Goal: Transaction & Acquisition: Book appointment/travel/reservation

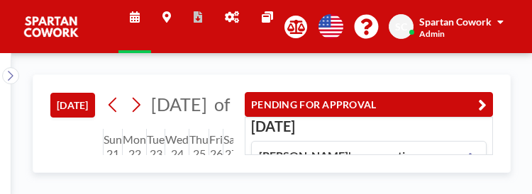
click at [276, 93] on button "PENDING FOR APPROVAL" at bounding box center [369, 104] width 248 height 25
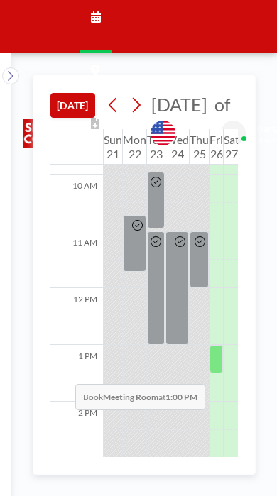
scroll to position [558, 0]
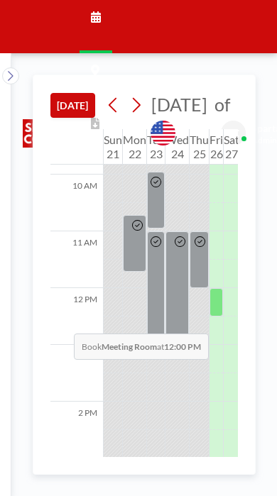
click at [214, 316] on div at bounding box center [215, 302] width 13 height 28
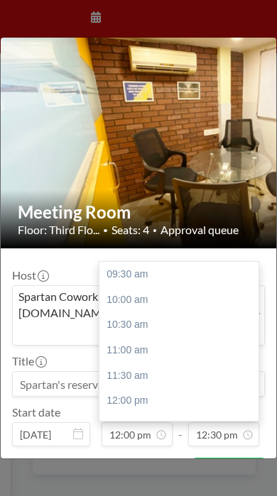
scroll to position [149, 0]
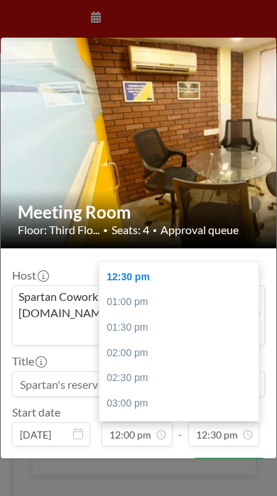
click at [126, 341] on div "02:00 pm" at bounding box center [178, 354] width 159 height 26
type input "02:00 pm"
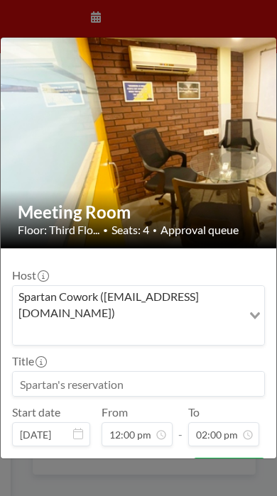
click at [120, 372] on input at bounding box center [138, 384] width 251 height 24
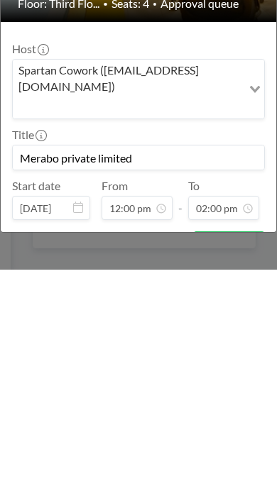
type input "Merabo private limited"
click at [236, 458] on button "BOOK NOW" at bounding box center [229, 470] width 72 height 25
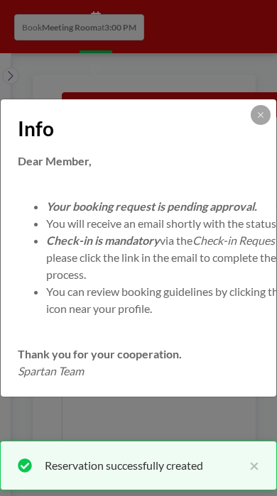
scroll to position [0, 27]
click at [262, 111] on icon at bounding box center [260, 115] width 9 height 9
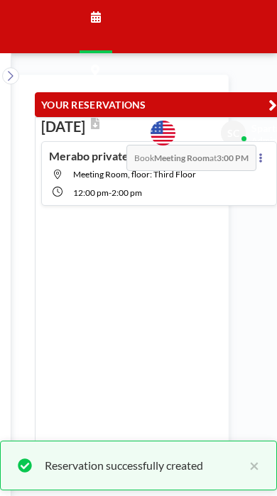
click at [258, 153] on icon at bounding box center [261, 157] width 6 height 9
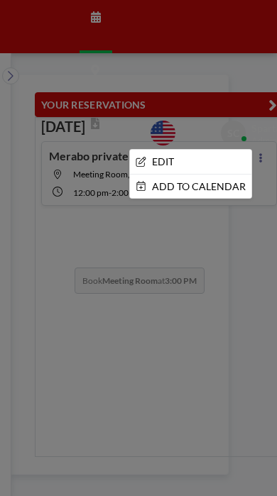
click at [210, 225] on div at bounding box center [138, 248] width 277 height 496
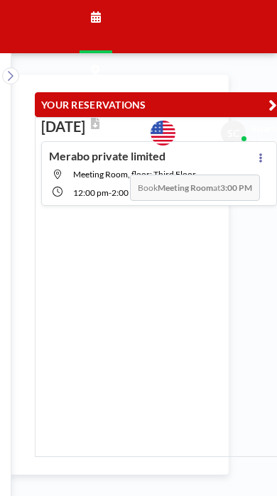
click at [116, 149] on h4 "Merabo private limited" at bounding box center [107, 156] width 116 height 14
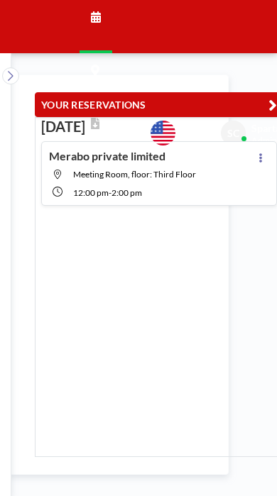
scroll to position [1211, 0]
click at [11, 69] on icon at bounding box center [10, 76] width 9 height 14
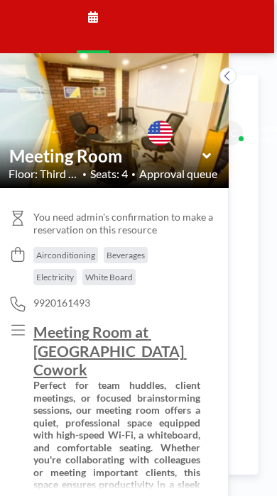
scroll to position [28, 0]
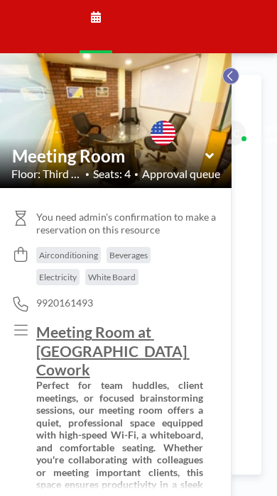
click at [231, 71] on icon at bounding box center [229, 76] width 5 height 10
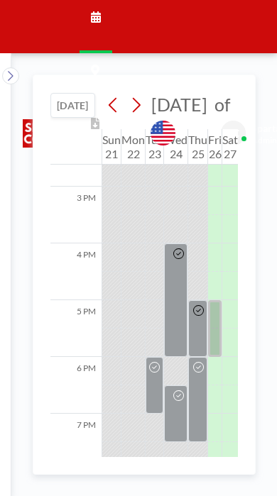
scroll to position [830, 3]
click at [217, 316] on div at bounding box center [214, 328] width 13 height 57
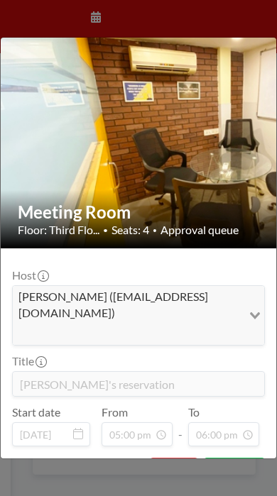
scroll to position [0, 0]
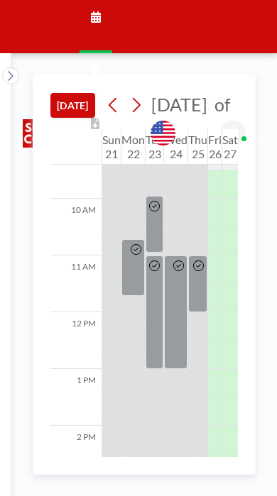
scroll to position [534, 3]
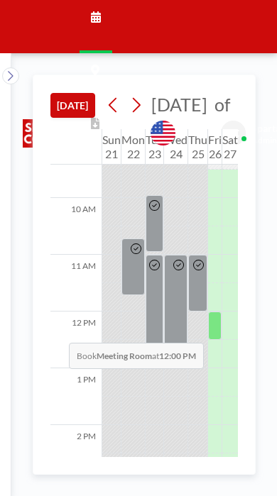
click at [209, 300] on div at bounding box center [214, 297] width 13 height 28
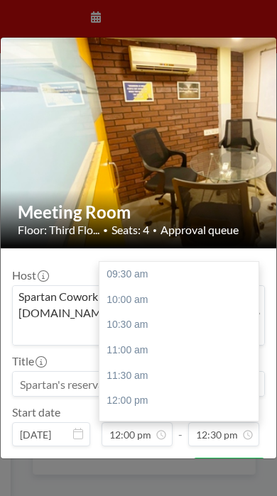
scroll to position [149, 0]
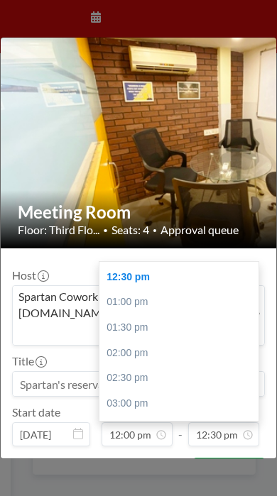
click at [123, 341] on div "02:00 pm" at bounding box center [178, 354] width 159 height 26
type input "02:00 pm"
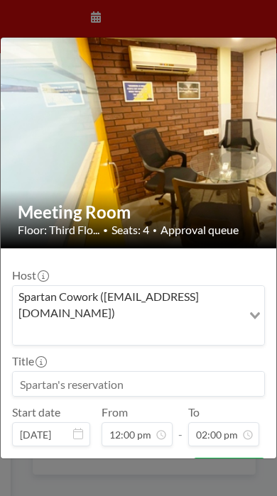
click at [138, 372] on input at bounding box center [138, 384] width 251 height 24
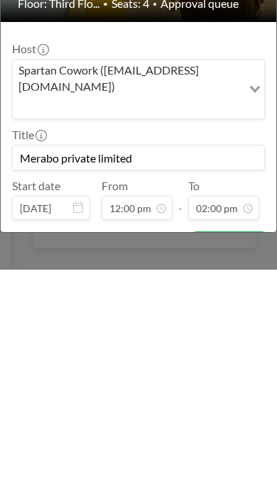
type input "Merabo private limited"
click at [241, 458] on button "BOOK NOW" at bounding box center [229, 470] width 72 height 25
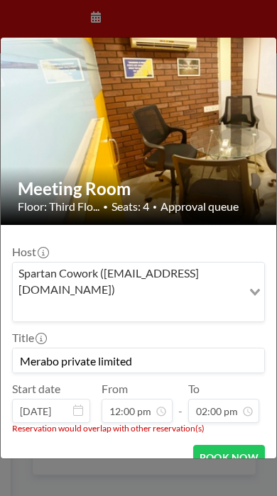
scroll to position [22, 0]
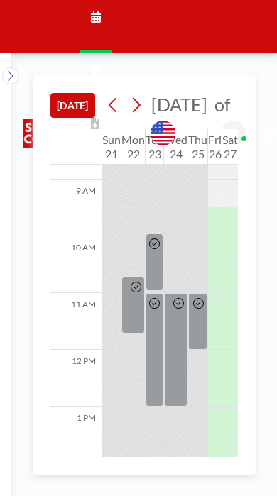
scroll to position [496, 3]
click at [9, 69] on icon at bounding box center [10, 76] width 9 height 14
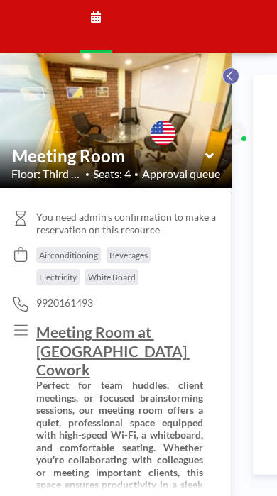
click at [227, 69] on icon at bounding box center [230, 76] width 9 height 14
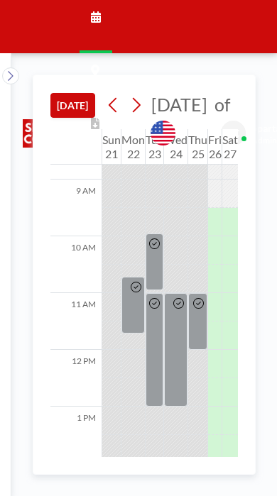
click at [134, 94] on icon at bounding box center [135, 104] width 13 height 21
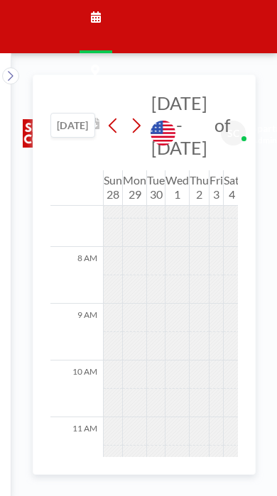
scroll to position [426, 0]
click at [115, 115] on icon at bounding box center [112, 125] width 13 height 21
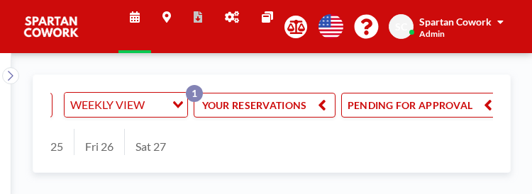
scroll to position [0, 318]
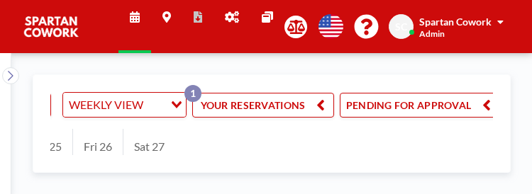
click at [276, 112] on icon "button" at bounding box center [320, 105] width 9 height 17
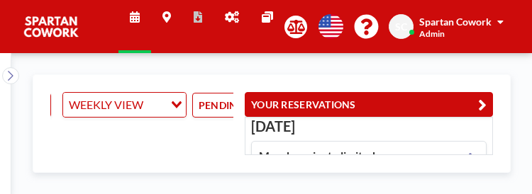
click at [276, 155] on h4 "Merabo private limited" at bounding box center [317, 156] width 116 height 14
click at [276, 177] on span "Meeting Room, floor: Third Floor" at bounding box center [344, 174] width 123 height 11
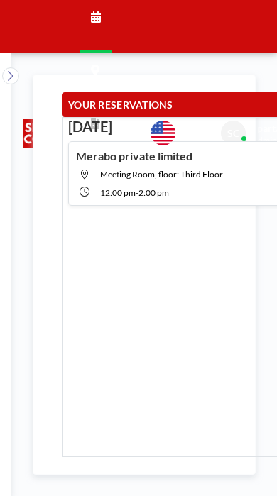
scroll to position [28, 0]
